Goal: Task Accomplishment & Management: Manage account settings

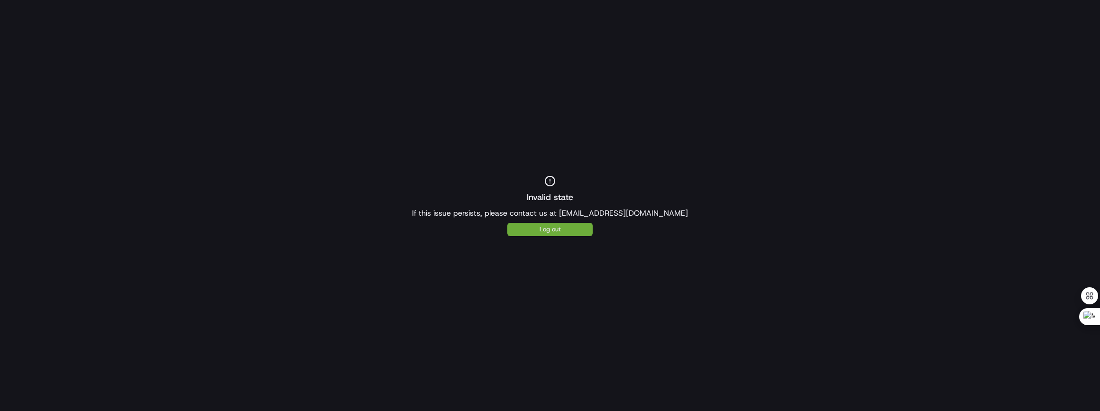
click at [579, 232] on button "Log out" at bounding box center [549, 229] width 85 height 13
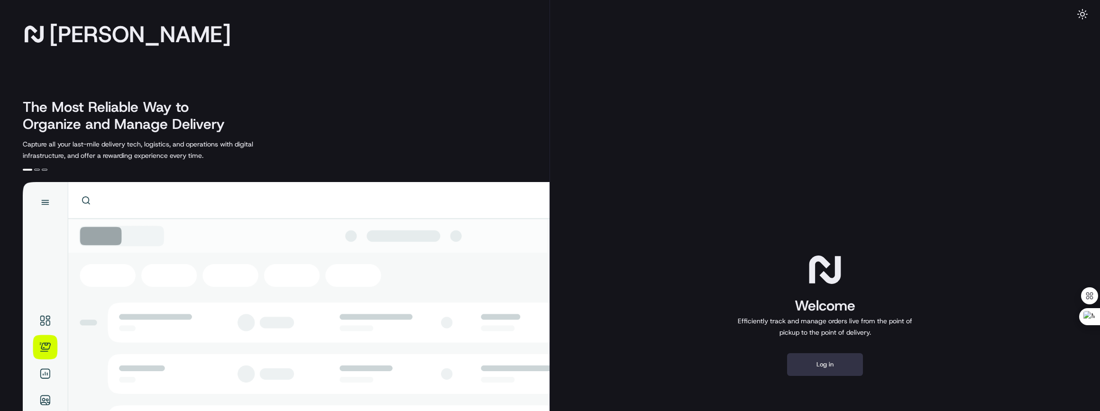
click at [802, 365] on button "Log in" at bounding box center [825, 364] width 76 height 23
